Goal: Information Seeking & Learning: Check status

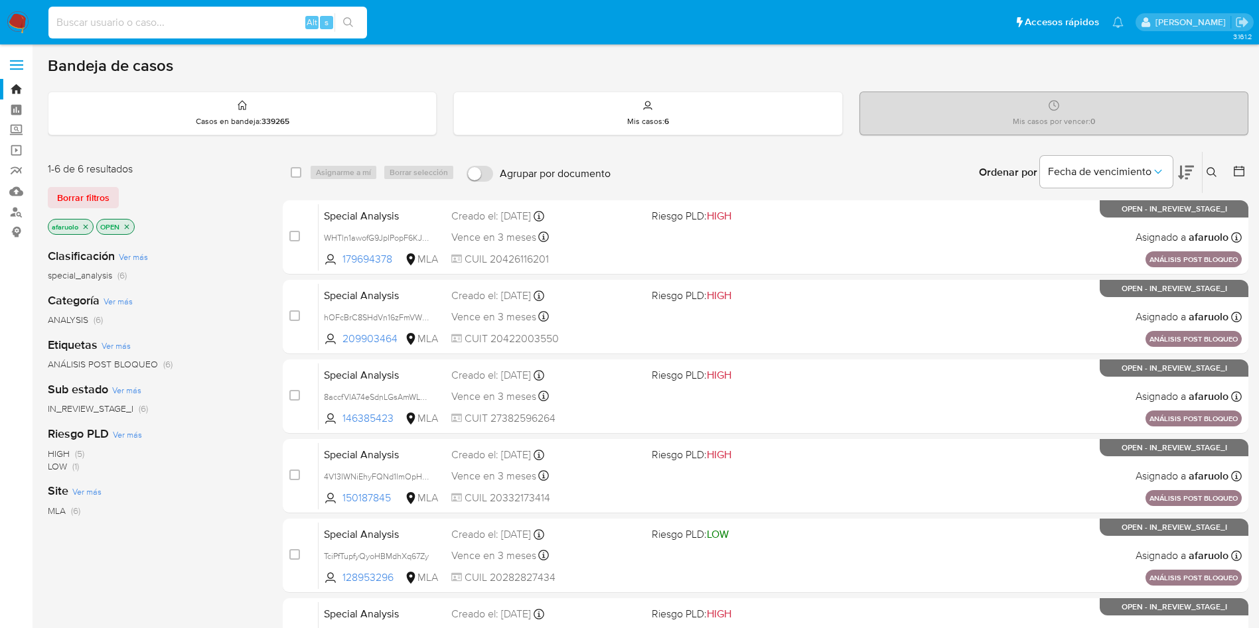
click at [205, 22] on input at bounding box center [207, 22] width 318 height 17
paste input "116862850"
type input "116862850"
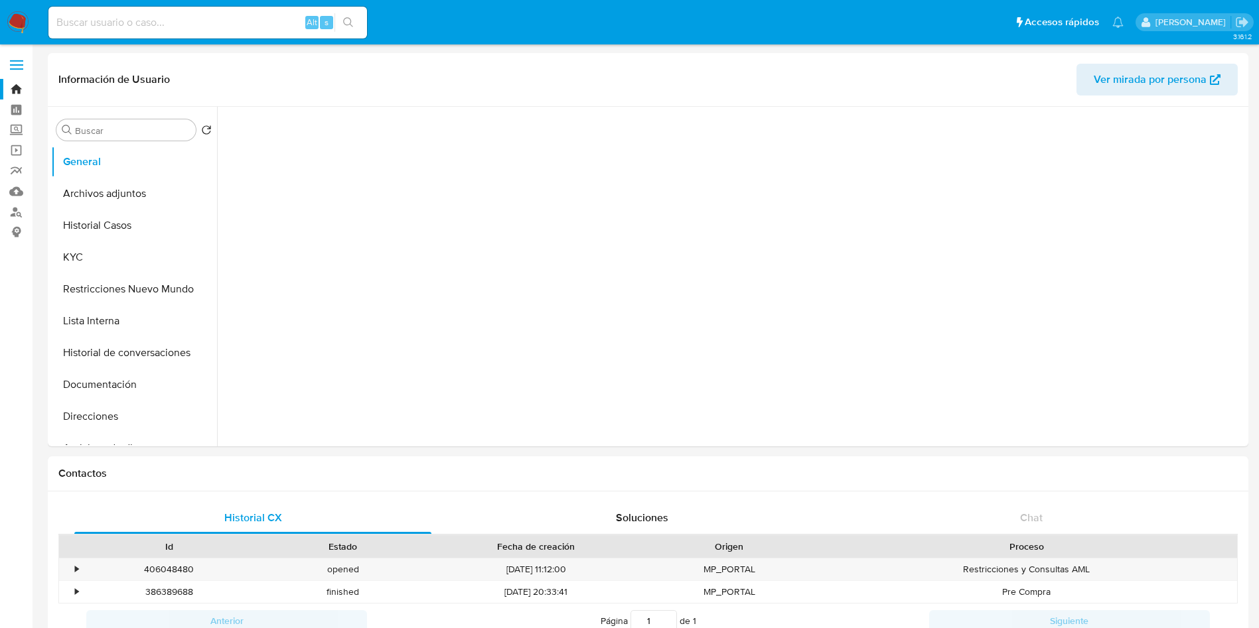
select select "10"
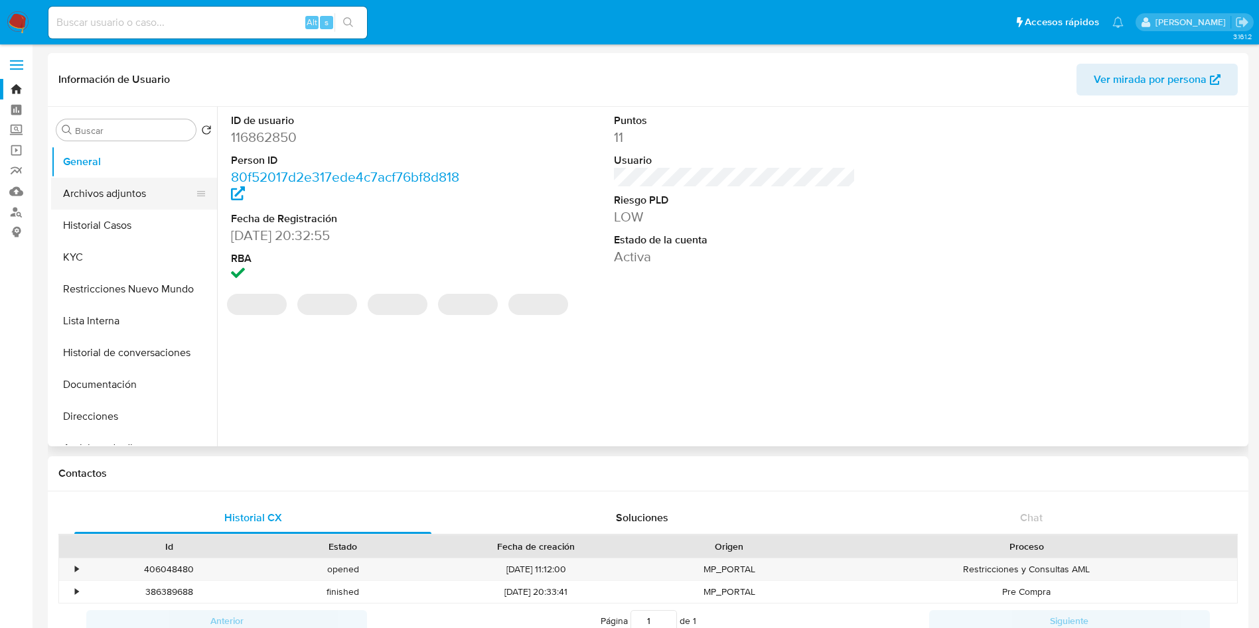
click at [136, 184] on button "Archivos adjuntos" at bounding box center [128, 194] width 155 height 32
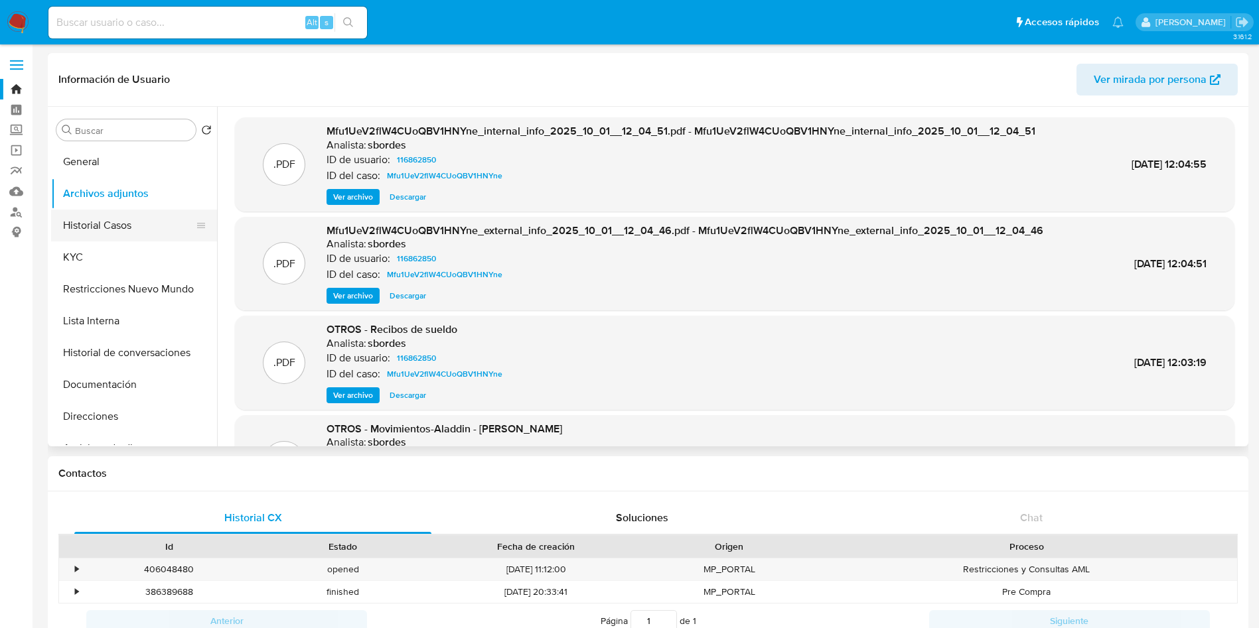
click at [139, 218] on button "Historial Casos" at bounding box center [128, 226] width 155 height 32
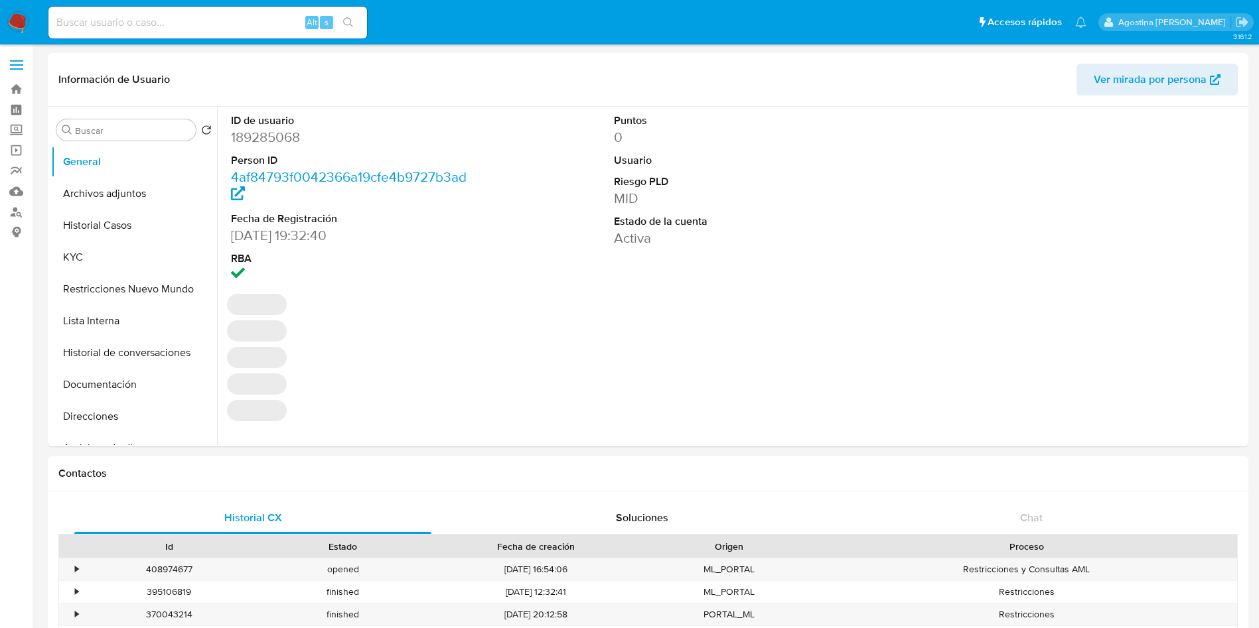
select select "10"
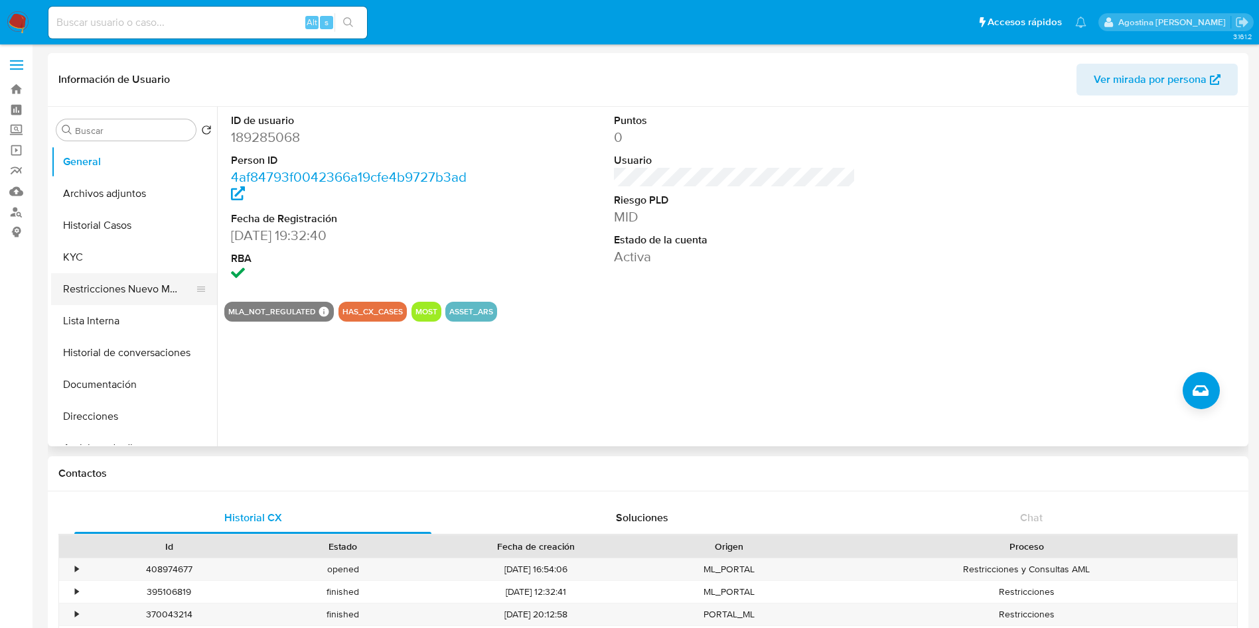
click at [157, 281] on button "Restricciones Nuevo Mundo" at bounding box center [128, 289] width 155 height 32
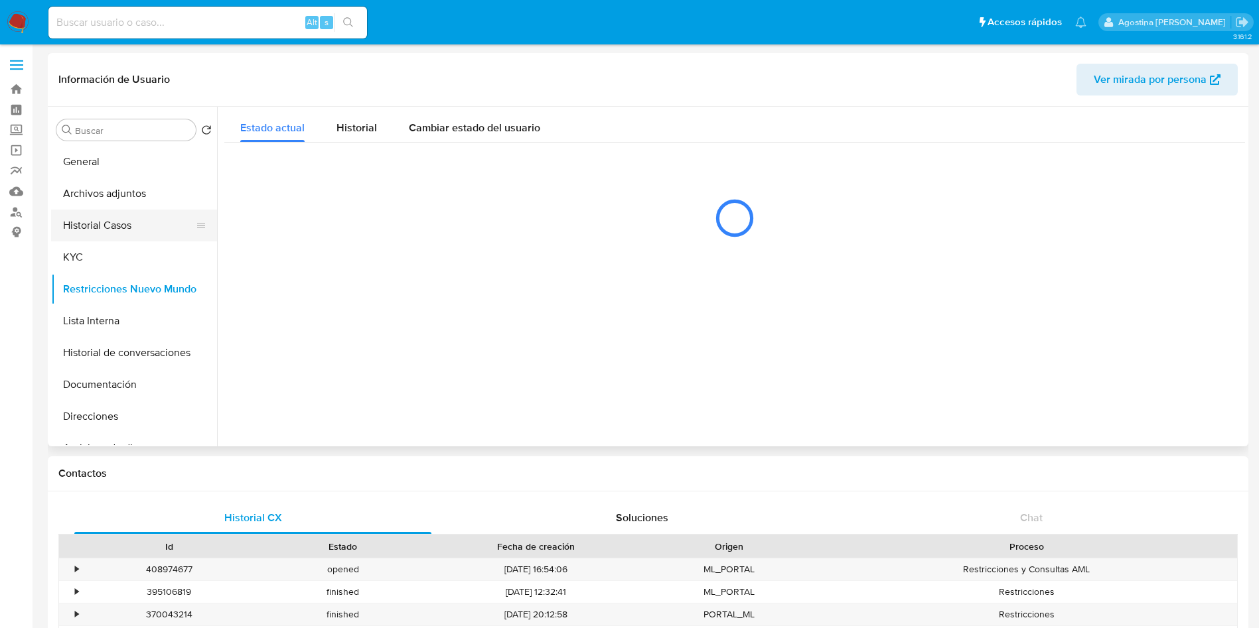
click at [147, 232] on button "Historial Casos" at bounding box center [128, 226] width 155 height 32
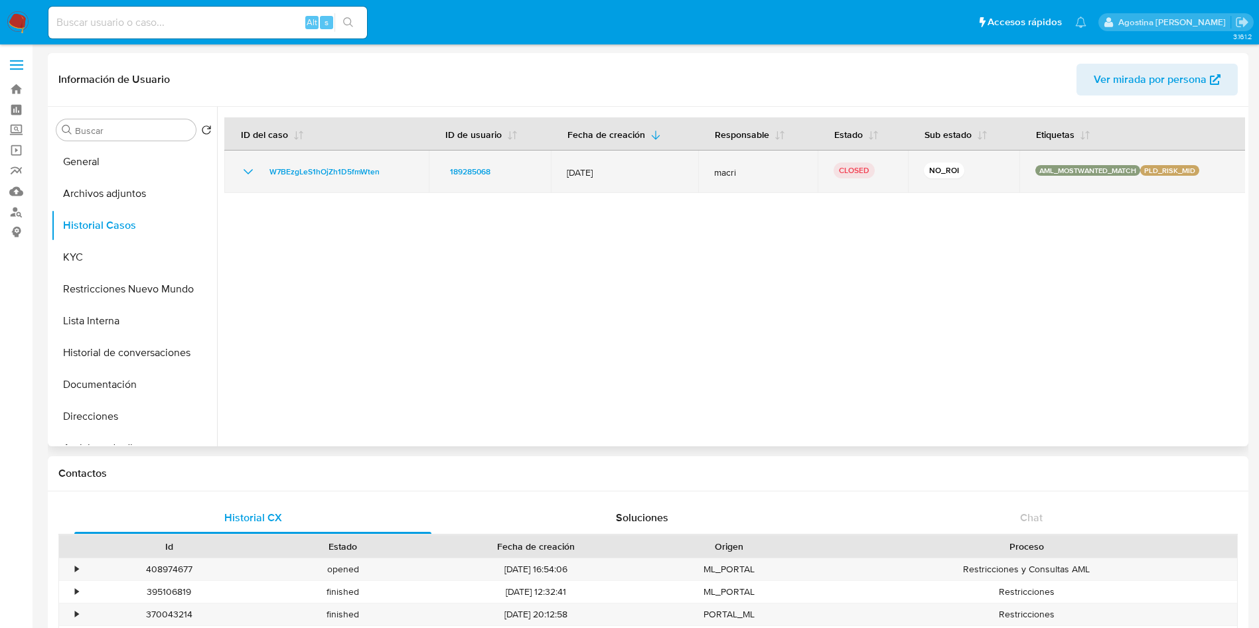
click at [245, 167] on icon "Mostrar/Ocultar" at bounding box center [248, 172] width 16 height 16
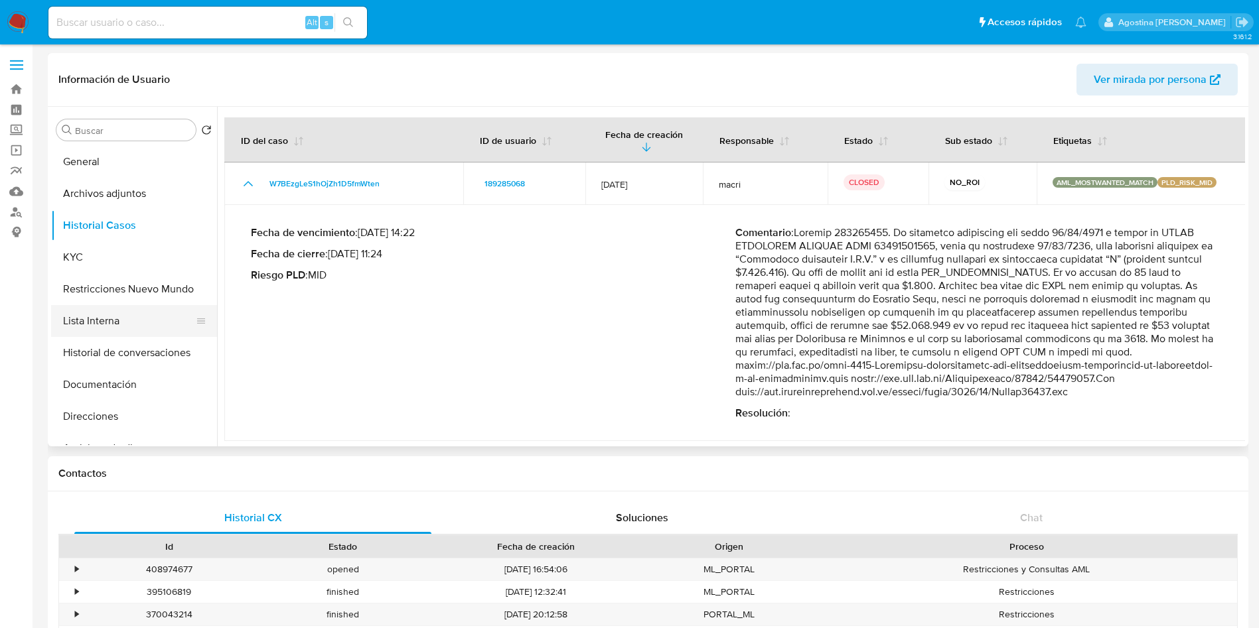
click at [131, 330] on button "Lista Interna" at bounding box center [128, 321] width 155 height 32
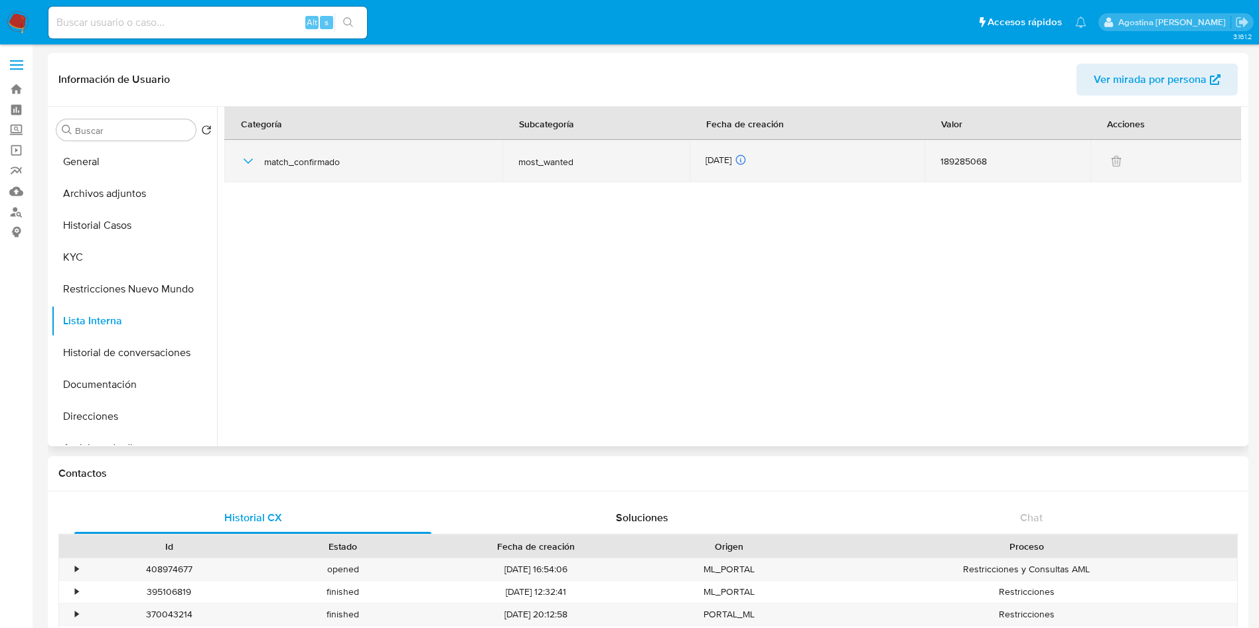
click at [247, 159] on icon "button" at bounding box center [248, 161] width 16 height 16
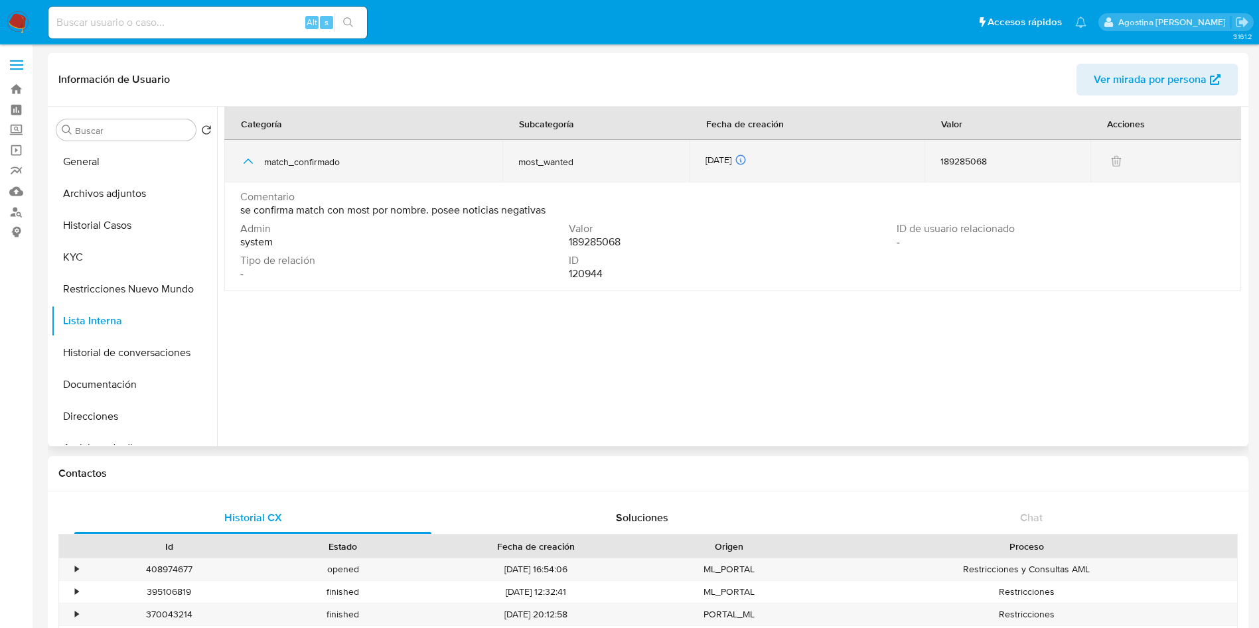
click at [246, 159] on icon "button" at bounding box center [248, 161] width 16 height 16
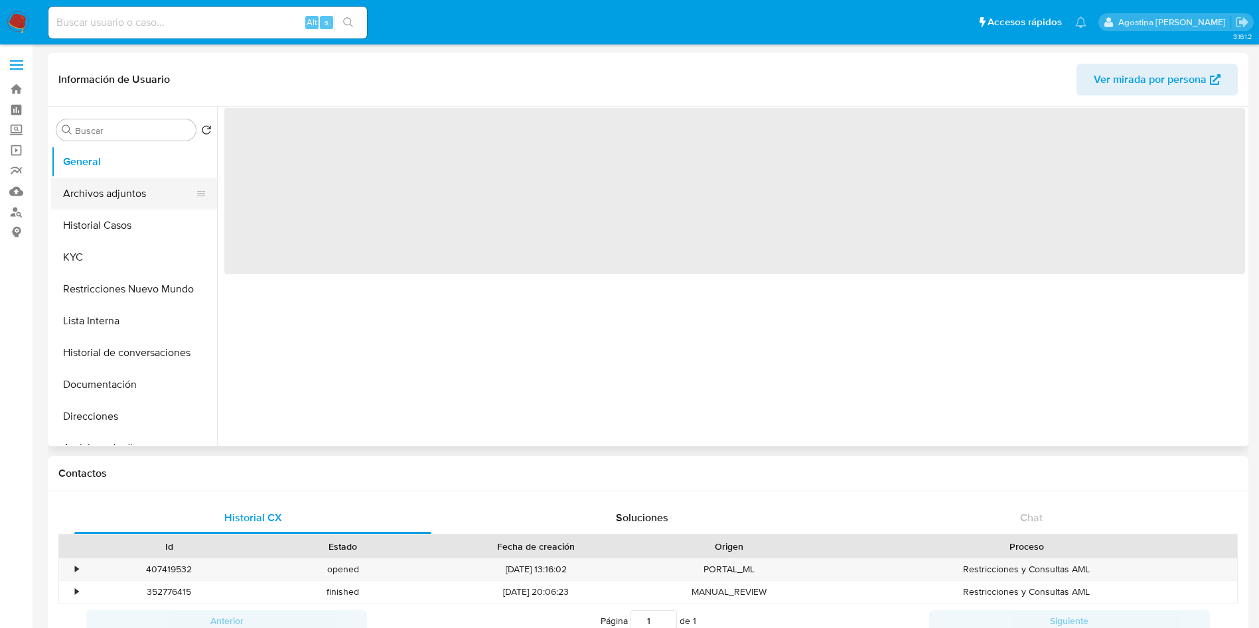
click at [145, 186] on button "Archivos adjuntos" at bounding box center [128, 194] width 155 height 32
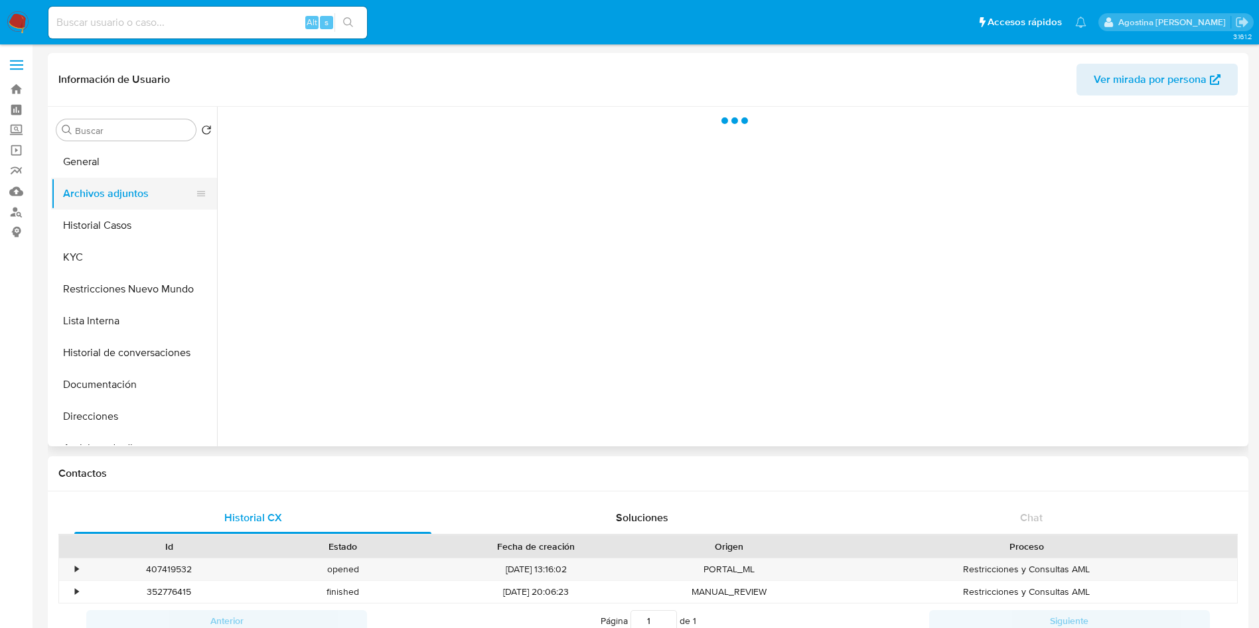
select select "10"
